Goal: Information Seeking & Learning: Learn about a topic

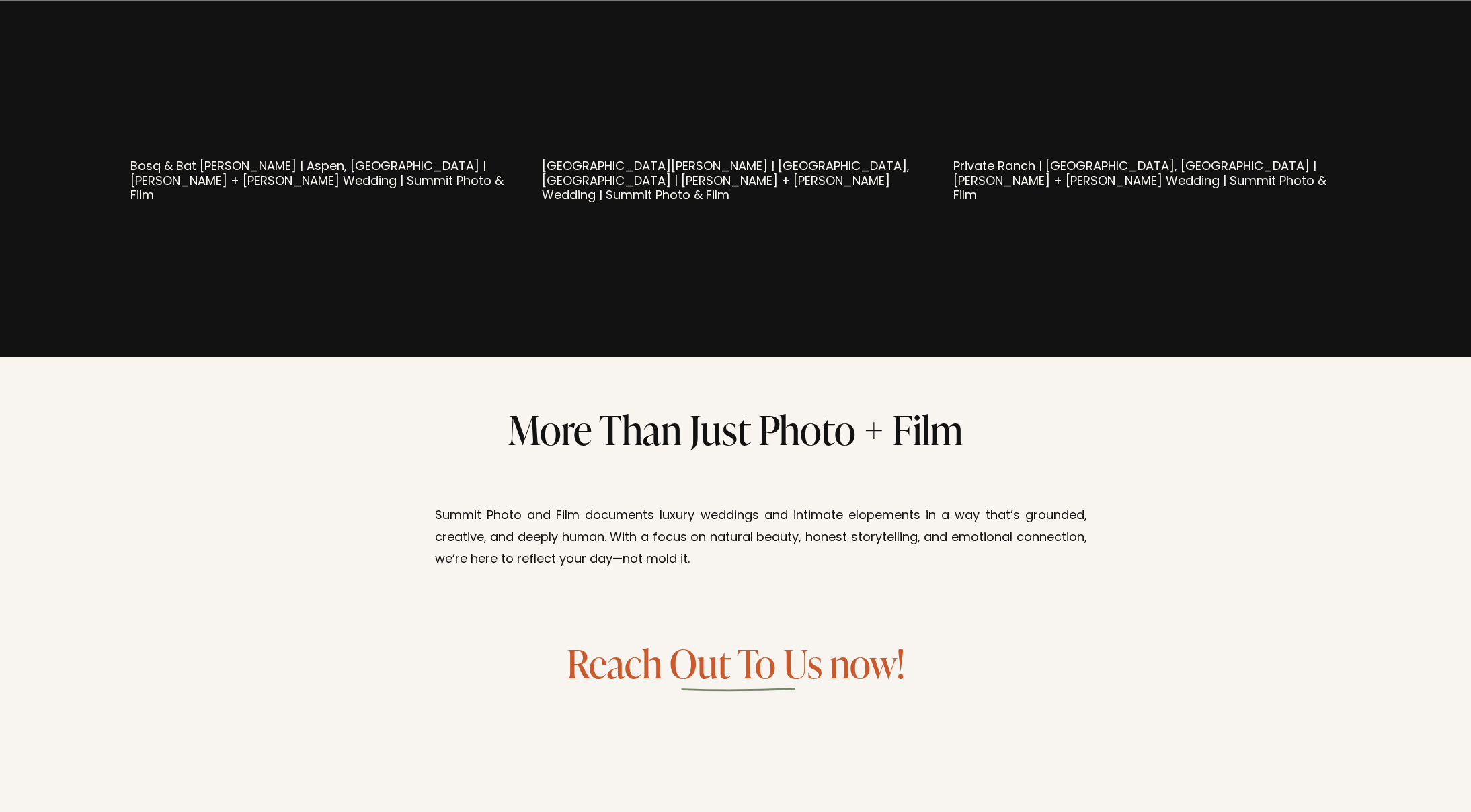
scroll to position [7432, 0]
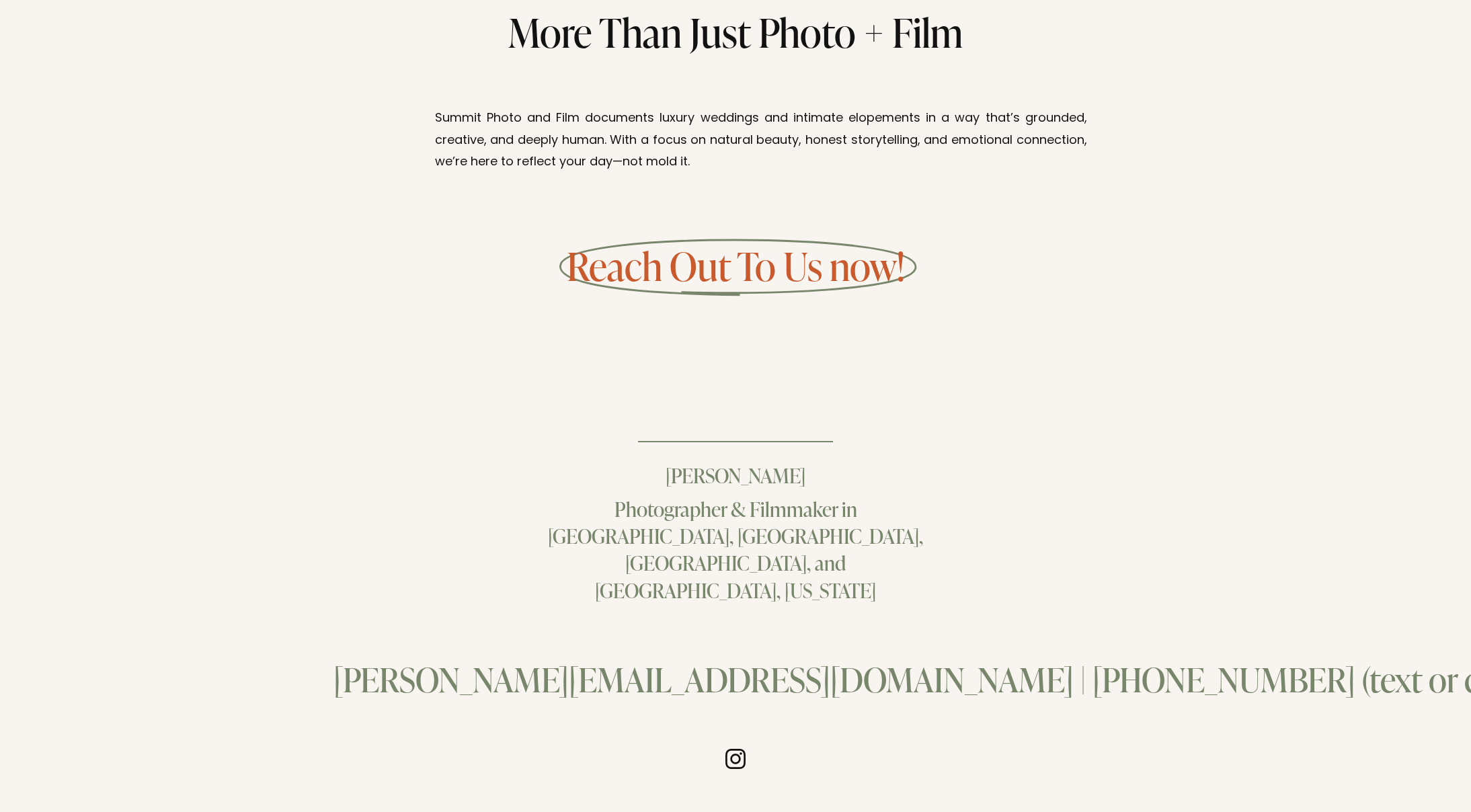
click at [736, 738] on use "Instagram" at bounding box center [735, 759] width 43 height 43
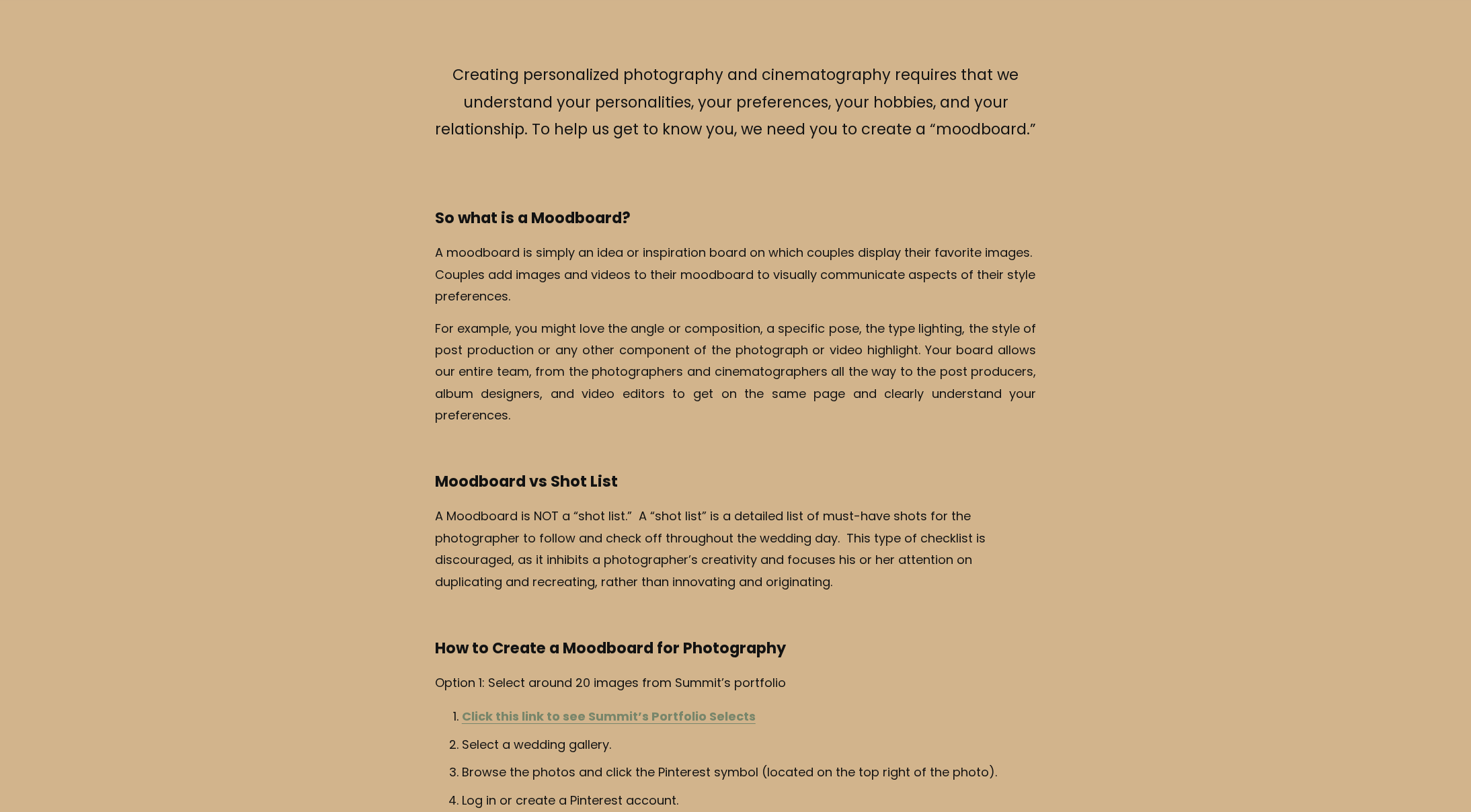
scroll to position [590, 0]
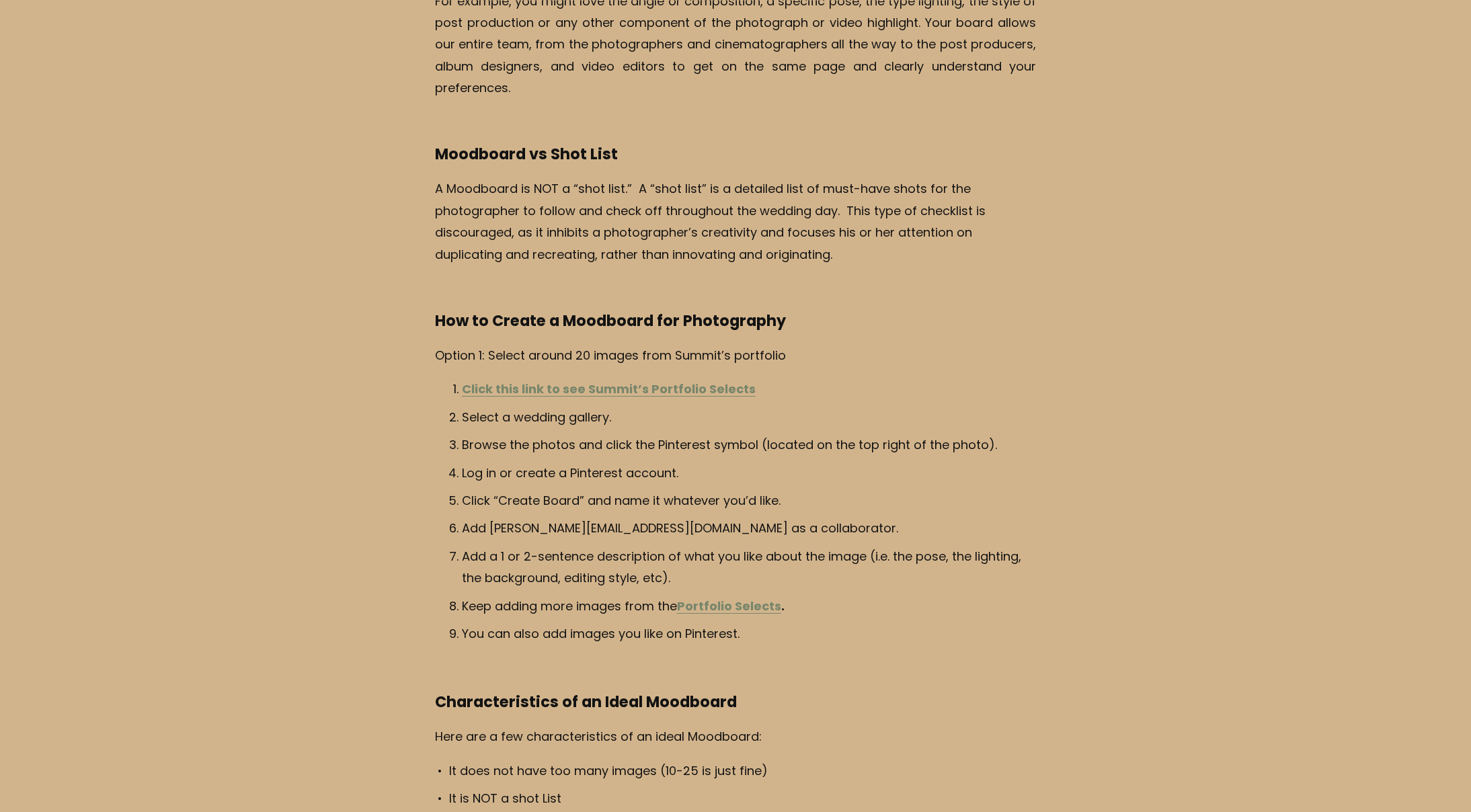
click at [583, 387] on strong "Click this link to see Summit’s Portfolio Selects" at bounding box center [609, 390] width 294 height 21
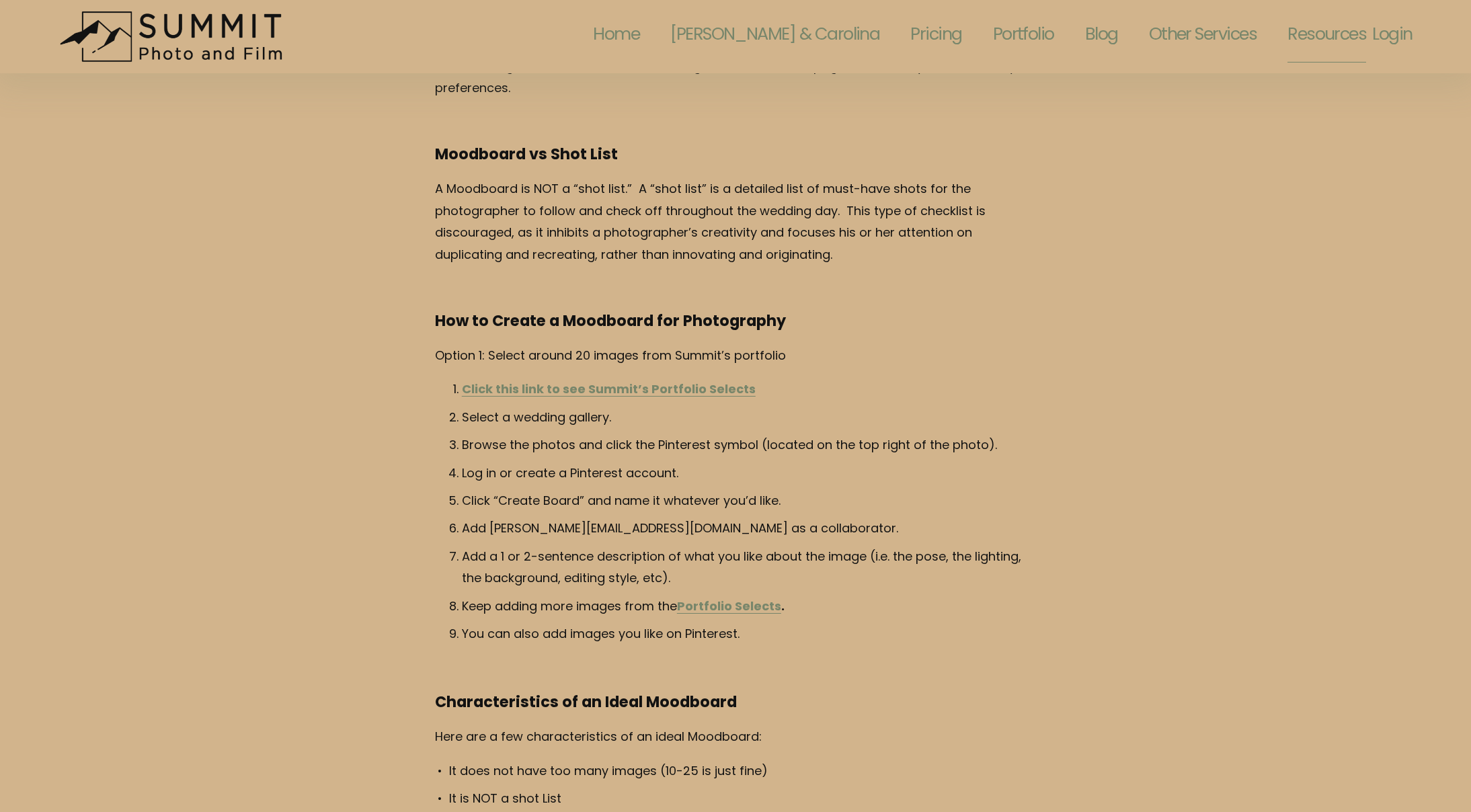
scroll to position [847, 0]
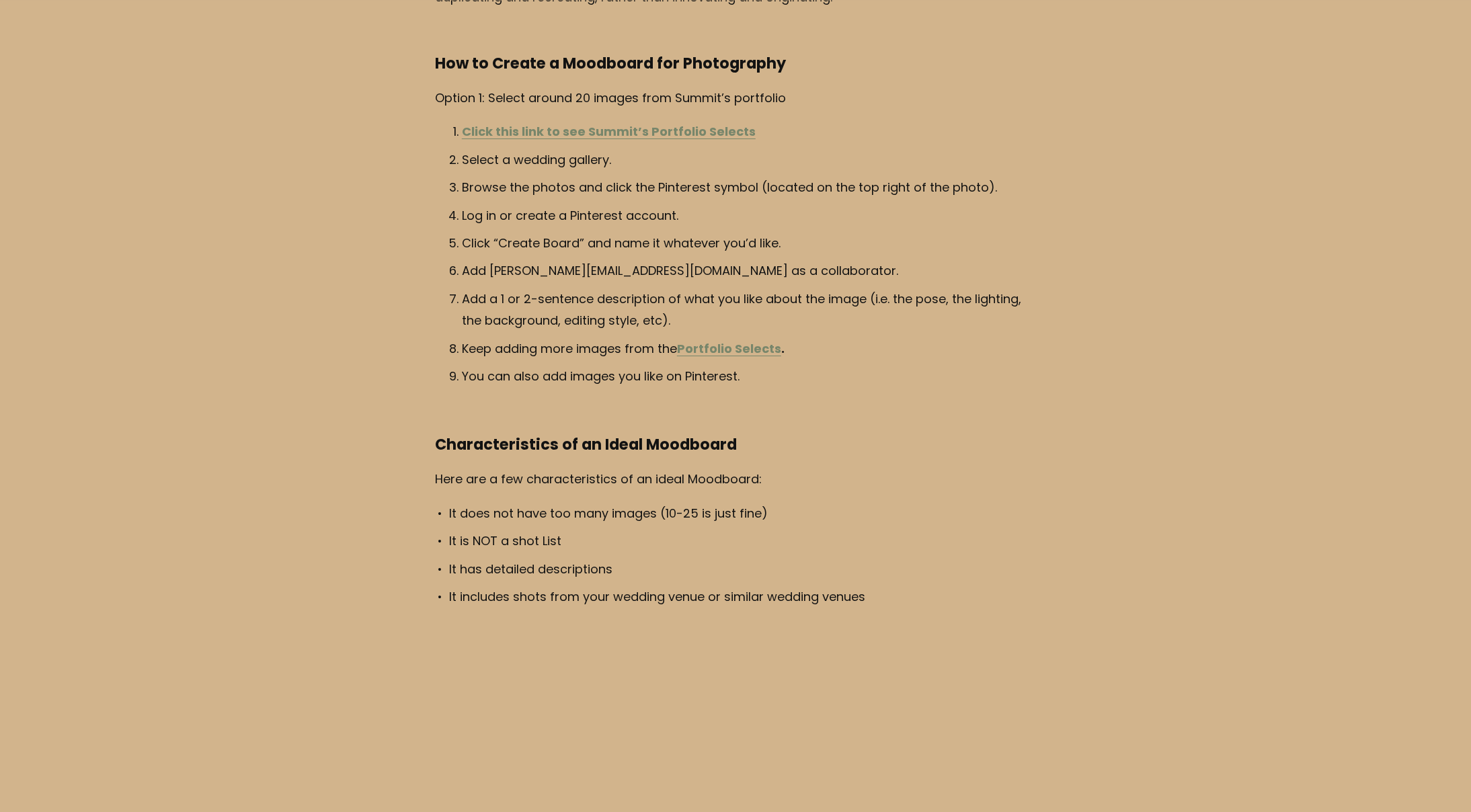
click at [490, 274] on p "Add [PERSON_NAME][EMAIL_ADDRESS][DOMAIN_NAME] as a collaborator." at bounding box center [749, 272] width 574 height 21
click at [739, 347] on strong "Portfolio Selects" at bounding box center [729, 349] width 104 height 21
